Goal: Transaction & Acquisition: Obtain resource

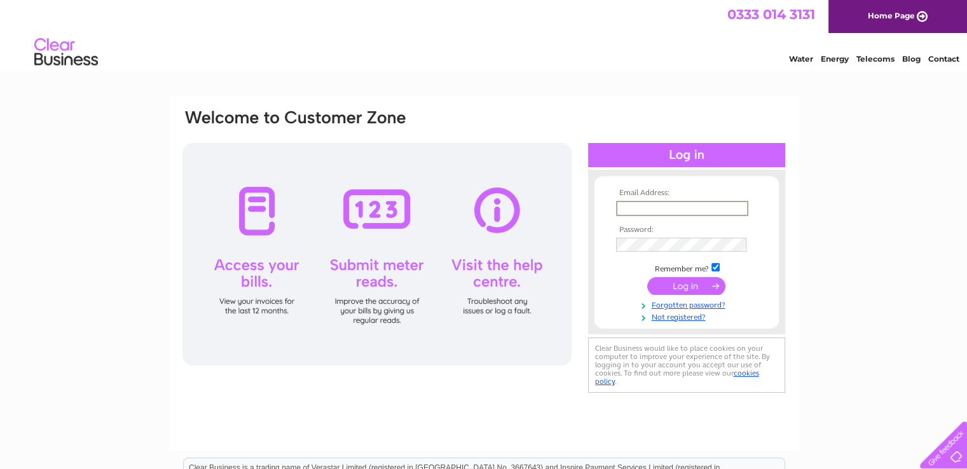
click at [679, 204] on input "text" at bounding box center [682, 208] width 132 height 15
type input "[EMAIL_ADDRESS][DOMAIN_NAME]"
click at [647, 277] on input "submit" at bounding box center [686, 286] width 78 height 18
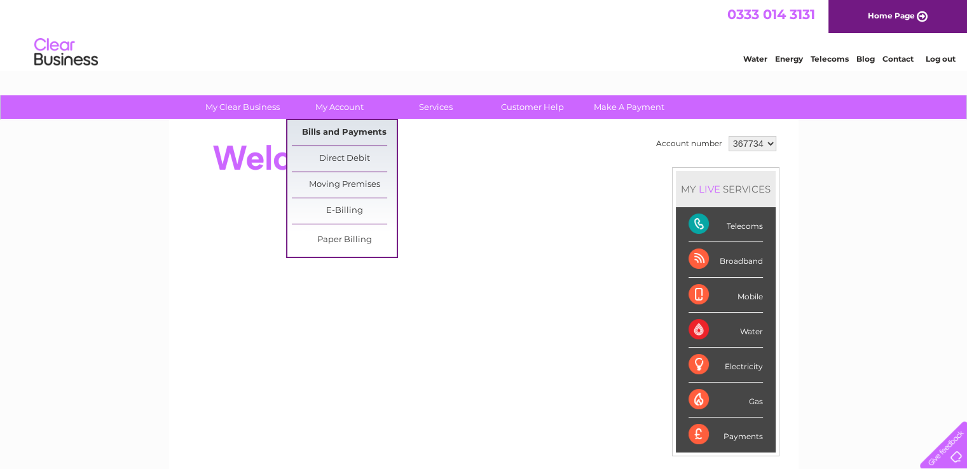
click at [333, 129] on link "Bills and Payments" at bounding box center [344, 132] width 105 height 25
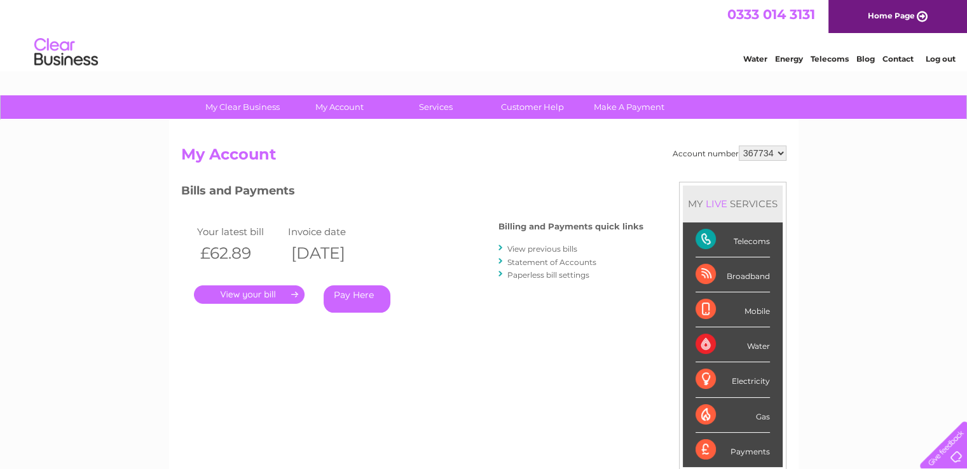
click at [537, 249] on link "View previous bills" at bounding box center [543, 249] width 70 height 10
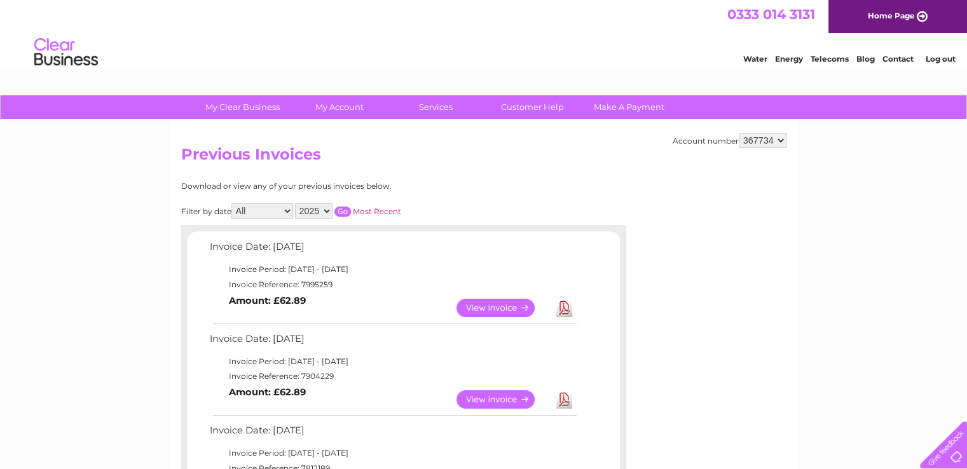
click at [495, 308] on link "View" at bounding box center [503, 308] width 93 height 18
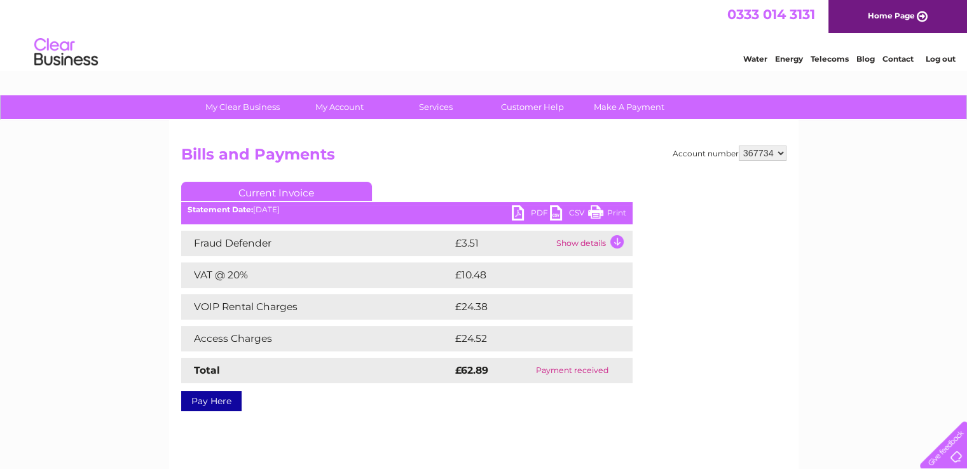
click at [600, 214] on link "Print" at bounding box center [607, 214] width 38 height 18
click at [524, 209] on link "PDF" at bounding box center [531, 214] width 38 height 18
click at [780, 152] on select "367734 421114" at bounding box center [763, 153] width 48 height 15
select select "421114"
click at [739, 146] on select "367734 421114" at bounding box center [763, 153] width 48 height 15
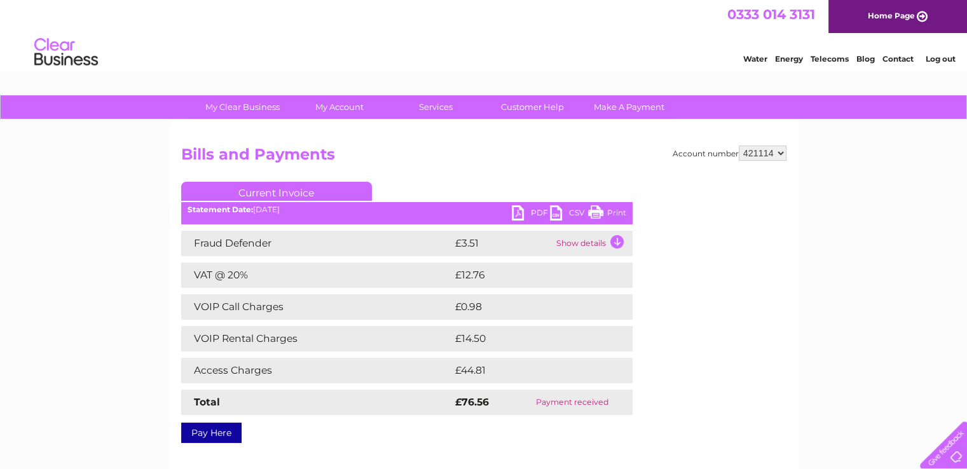
click at [525, 214] on link "PDF" at bounding box center [531, 214] width 38 height 18
